Goal: Task Accomplishment & Management: Complete application form

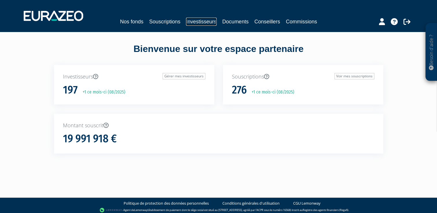
click at [193, 21] on link "Investisseurs" at bounding box center [201, 22] width 30 height 8
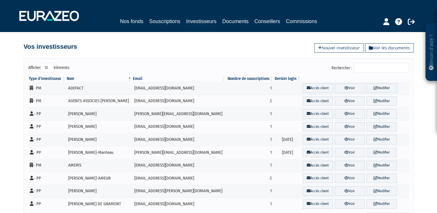
click at [428, 121] on div "Besoin d'aide ? × J'ai besoin d'aide Si vous avez une question à propos du fonc…" at bounding box center [218, 115] width 437 height 230
click at [379, 64] on input "Rechercher :" at bounding box center [381, 68] width 55 height 10
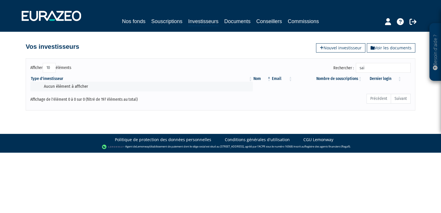
type input "sai"
click at [369, 116] on body "Besoin d'aide ? × J'ai besoin d'aide Si vous avez une question à propos du fonc…" at bounding box center [220, 76] width 441 height 153
click at [165, 18] on link "Souscriptions" at bounding box center [166, 21] width 31 height 8
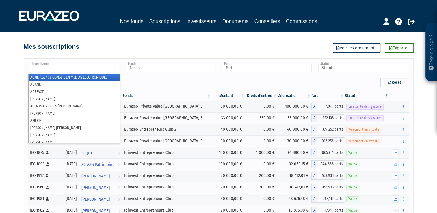
click at [111, 64] on input "text" at bounding box center [75, 68] width 90 height 8
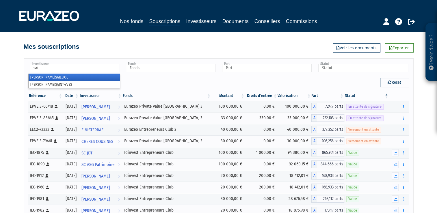
type input "sai"
click at [37, 76] on li "Jean-Luc SAI LLIOL" at bounding box center [74, 77] width 91 height 7
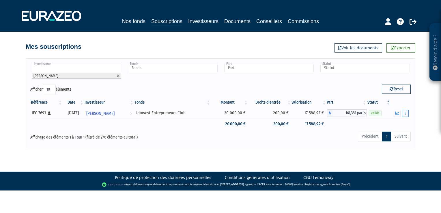
click at [409, 111] on button "button" at bounding box center [405, 113] width 7 height 7
click at [407, 113] on button "button" at bounding box center [405, 113] width 7 height 7
click at [397, 121] on link "Rachat libre" at bounding box center [393, 124] width 29 height 10
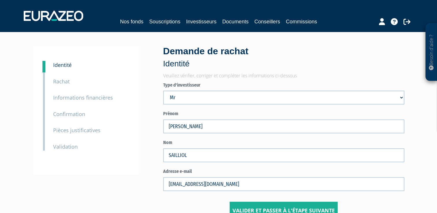
scroll to position [62, 0]
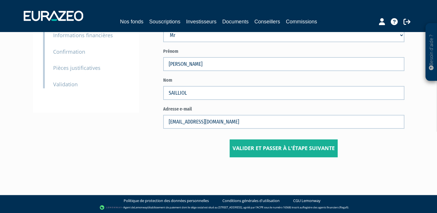
drag, startPoint x: 286, startPoint y: 157, endPoint x: 268, endPoint y: 148, distance: 19.9
click at [268, 148] on div "1 Identité 2 Rachat 3 Informations financières 3 Confirmation 4 Pièces justific…" at bounding box center [218, 70] width 363 height 202
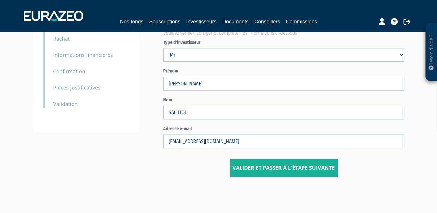
scroll to position [43, 0]
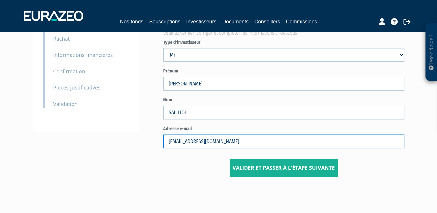
drag, startPoint x: 261, startPoint y: 146, endPoint x: 25, endPoint y: 130, distance: 236.7
click at [25, 130] on div "Besoin d'aide ? × J'ai besoin d'aide Si vous avez une question à propos du fonc…" at bounding box center [218, 74] width 437 height 234
paste input "jean-luc.sailliol@wanadoo.fr"
type input "jean-luc.sailliol@wanadoo.fr"
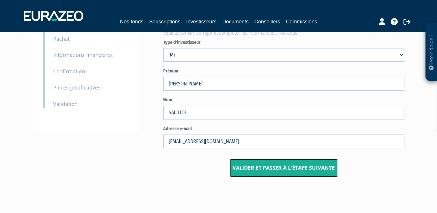
click at [302, 171] on input "Valider et passer à l'étape suivante" at bounding box center [284, 168] width 108 height 18
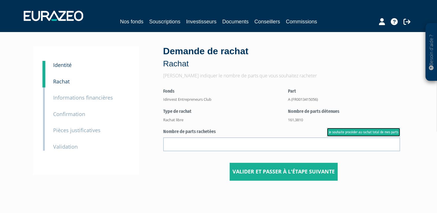
click at [343, 134] on link "Je souhaite procéder au rachat total de mes parts" at bounding box center [363, 132] width 73 height 9
type input "161.381000"
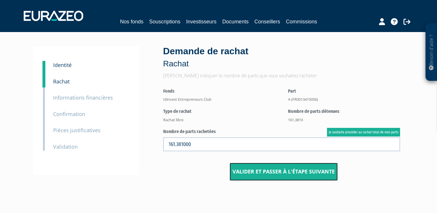
click at [286, 174] on input "Valider et passer à l'étape suivante" at bounding box center [284, 172] width 108 height 18
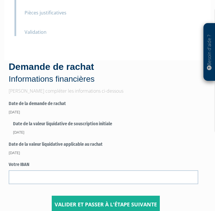
scroll to position [142, 0]
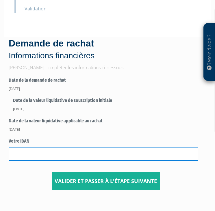
click at [111, 148] on input "text" at bounding box center [103, 154] width 189 height 14
type input "FR7640618802760004024314672"
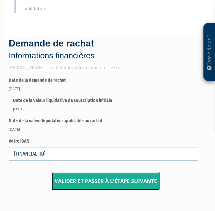
click at [94, 176] on input "Valider et passer à l'étape suivante" at bounding box center [106, 181] width 108 height 18
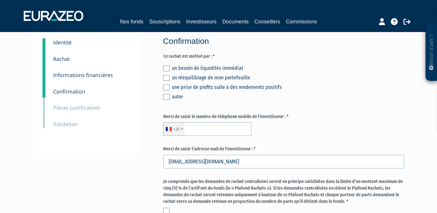
scroll to position [21, 0]
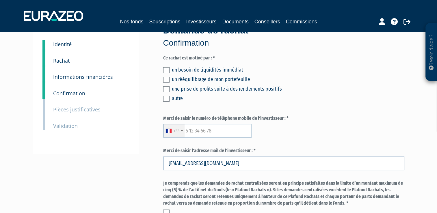
click at [165, 79] on label at bounding box center [166, 80] width 6 height 6
click at [0, 0] on input "checkbox" at bounding box center [0, 0] width 0 height 0
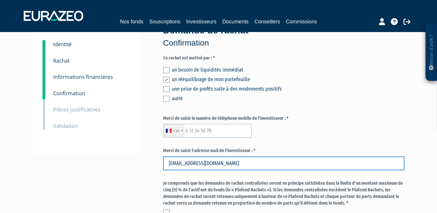
drag, startPoint x: 255, startPoint y: 165, endPoint x: 17, endPoint y: 114, distance: 243.5
click at [17, 114] on div "Besoin d'aide ? × J'ai besoin d'aide Si vous avez une question à propos du fonc…" at bounding box center [218, 199] width 437 height 440
paste input "jean-luc.sailliol@wanadoo.fr"
type input "jean-luc.sailliol@wanadoo.fr"
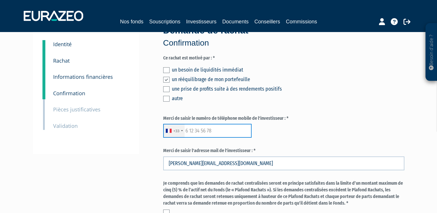
click at [210, 126] on input "text" at bounding box center [207, 131] width 88 height 14
paste input "675212010"
type input "675212010"
click at [215, 127] on div "+33 France +33 Germany (Deutschland) +49 Switzerland (Schweiz) +41 Belgium (Bel…" at bounding box center [283, 131] width 241 height 14
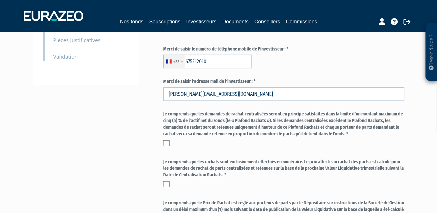
scroll to position [90, 0]
click at [168, 146] on div "Je comprends que les demandes de rachat centralisées seront en principe satisfa…" at bounding box center [283, 130] width 241 height 38
click at [168, 144] on label at bounding box center [166, 143] width 6 height 6
click at [0, 0] on input "checkbox" at bounding box center [0, 0] width 0 height 0
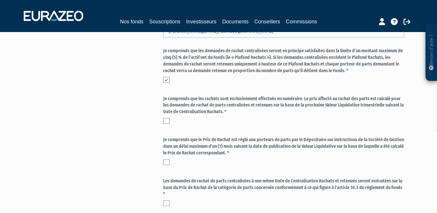
scroll to position [155, 0]
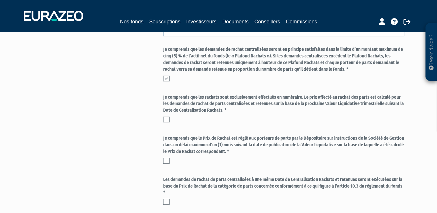
click at [166, 118] on label at bounding box center [166, 120] width 6 height 6
click at [0, 0] on input "checkbox" at bounding box center [0, 0] width 0 height 0
click at [165, 160] on label at bounding box center [166, 161] width 6 height 6
click at [0, 0] on input "checkbox" at bounding box center [0, 0] width 0 height 0
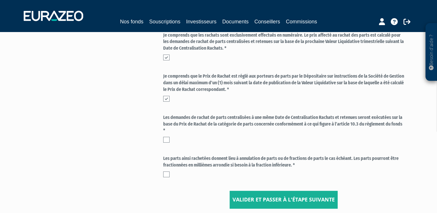
scroll to position [236, 0]
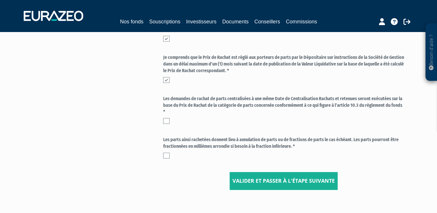
click at [167, 123] on label at bounding box center [166, 121] width 6 height 6
click at [0, 0] on input "checkbox" at bounding box center [0, 0] width 0 height 0
click at [165, 157] on label at bounding box center [166, 156] width 6 height 6
click at [0, 0] on input "checkbox" at bounding box center [0, 0] width 0 height 0
click at [215, 178] on input "Valider et passer à l'étape suivante" at bounding box center [284, 181] width 108 height 18
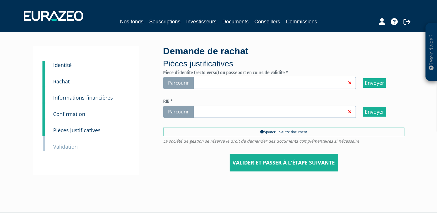
click at [166, 86] on span "Parcourir" at bounding box center [178, 83] width 31 height 12
click at [0, 0] on input "Parcourir" at bounding box center [0, 0] width 0 height 0
click at [180, 113] on span "Parcourir" at bounding box center [178, 112] width 31 height 12
click at [0, 0] on input "Parcourir" at bounding box center [0, 0] width 0 height 0
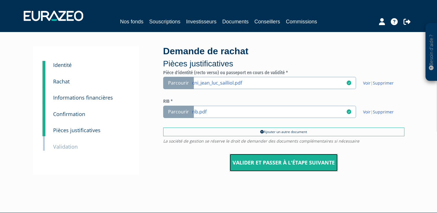
click at [281, 163] on input "Valider et passer à l'étape suivante" at bounding box center [284, 163] width 108 height 18
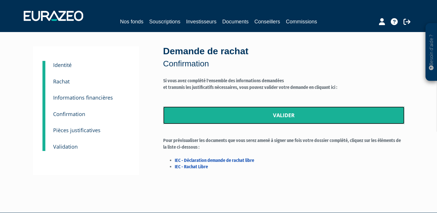
click at [268, 112] on link "Valider" at bounding box center [283, 116] width 241 height 18
